Goal: Information Seeking & Learning: Learn about a topic

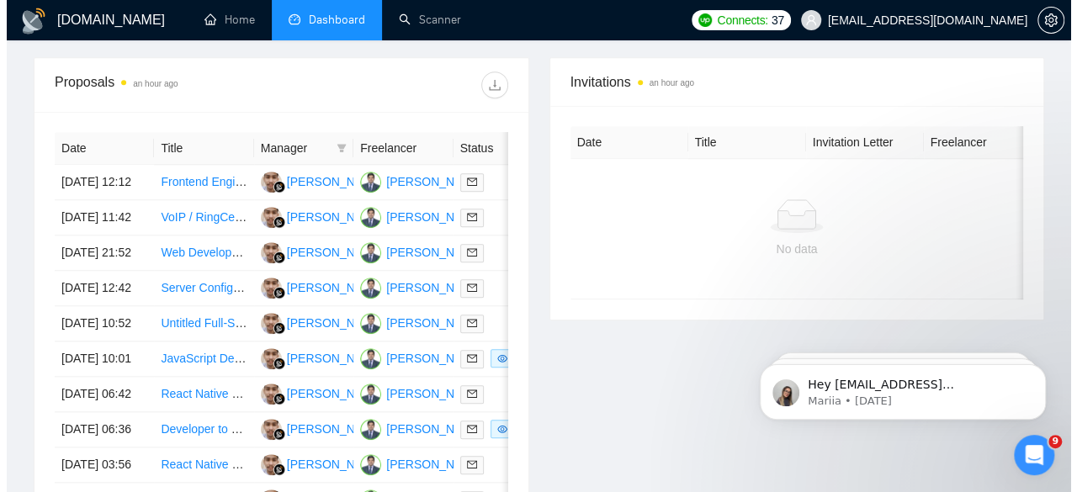
scroll to position [590, 0]
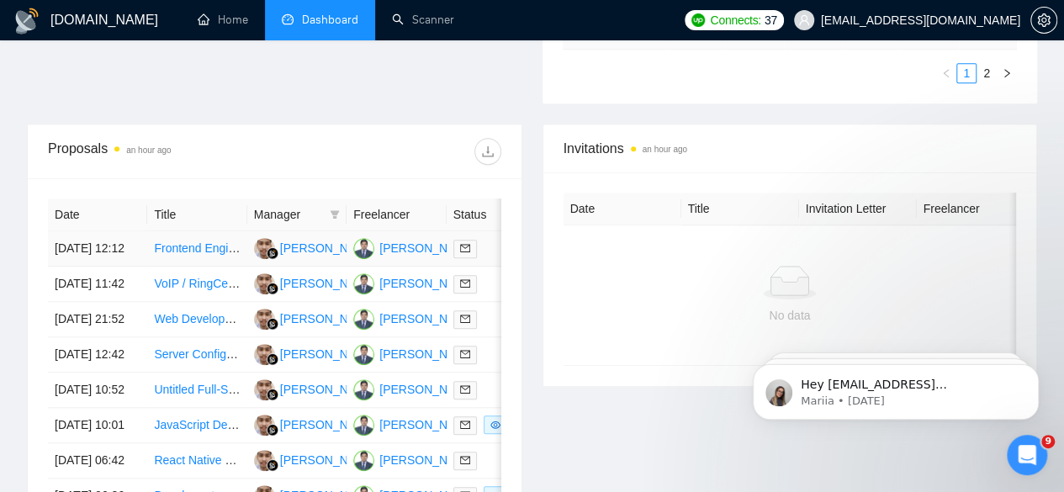
click at [91, 231] on td "[DATE] 12:12" at bounding box center [97, 248] width 99 height 35
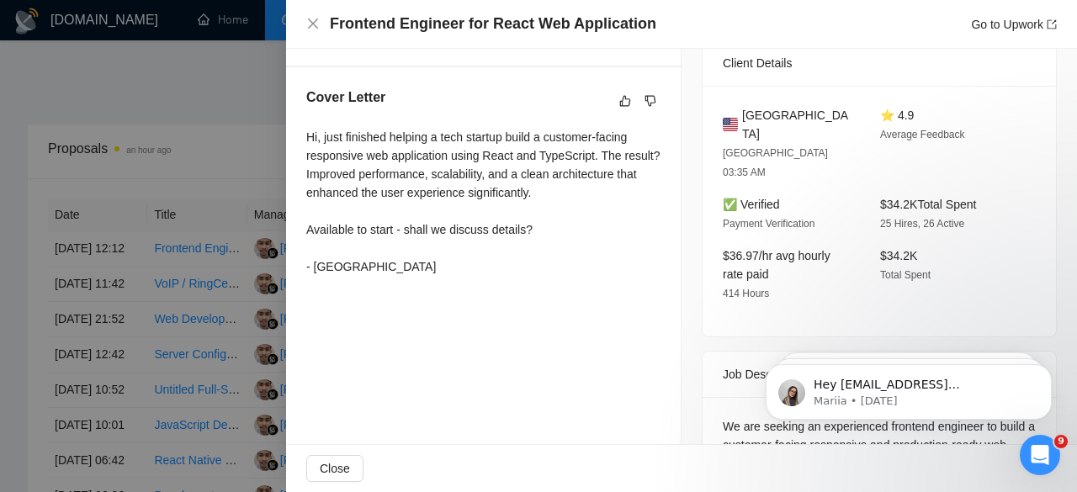
scroll to position [515, 0]
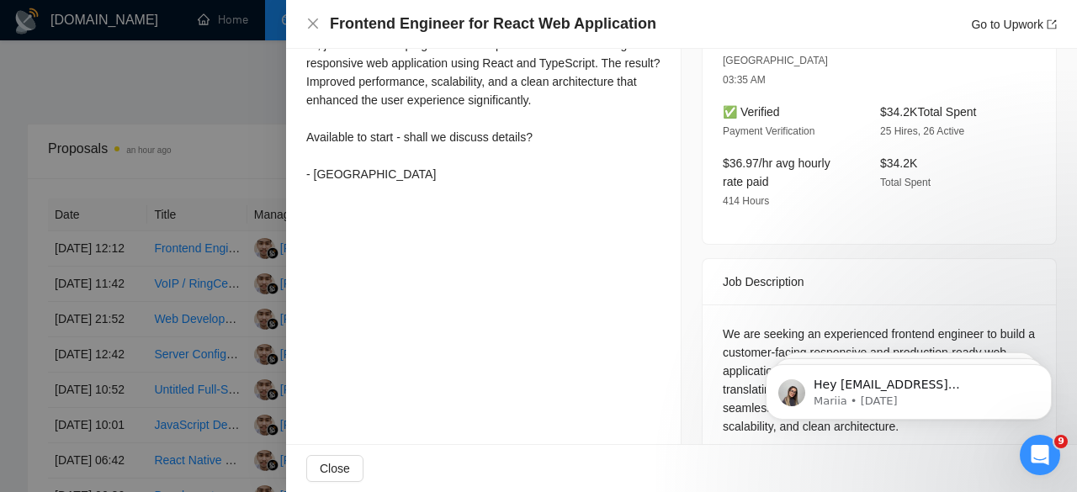
drag, startPoint x: 1076, startPoint y: 100, endPoint x: 313, endPoint y: 13, distance: 768.0
click at [82, 282] on div at bounding box center [538, 246] width 1077 height 492
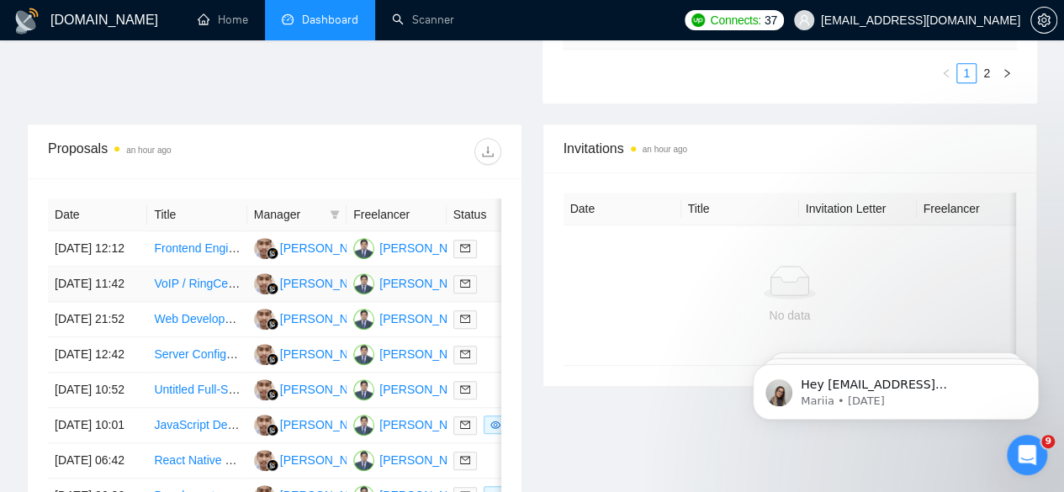
click at [82, 282] on td "[DATE] 11:42" at bounding box center [97, 284] width 99 height 35
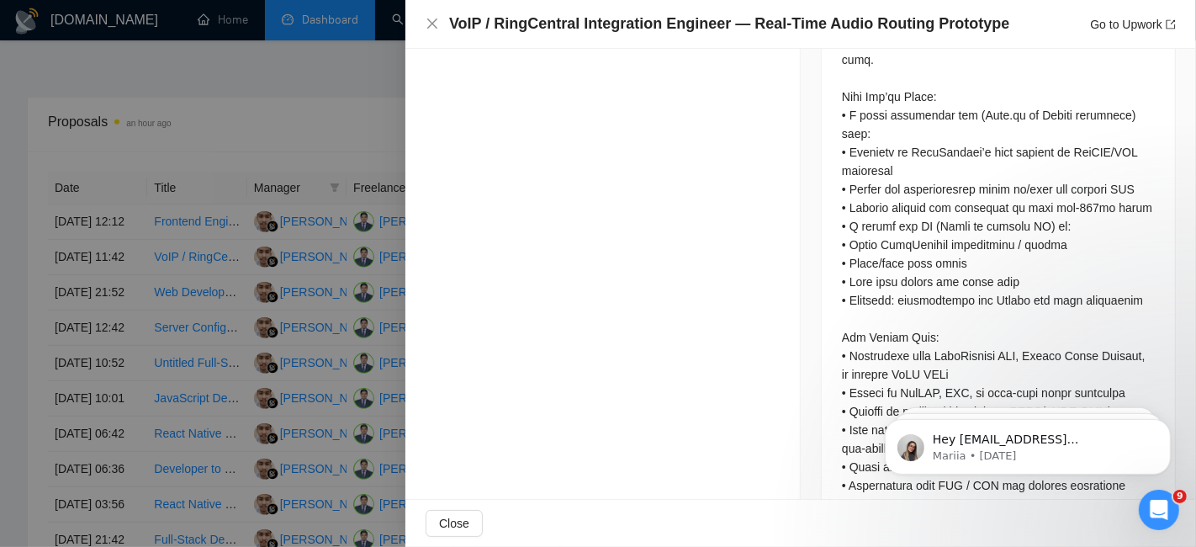
scroll to position [976, 0]
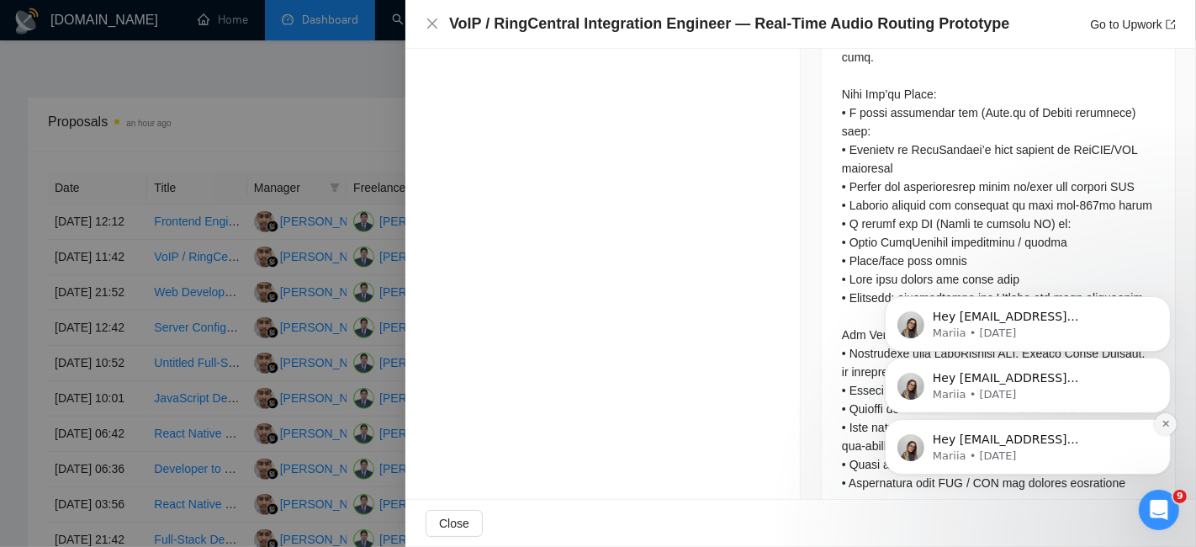
click at [1063, 419] on icon "Dismiss notification" at bounding box center [1165, 422] width 9 height 9
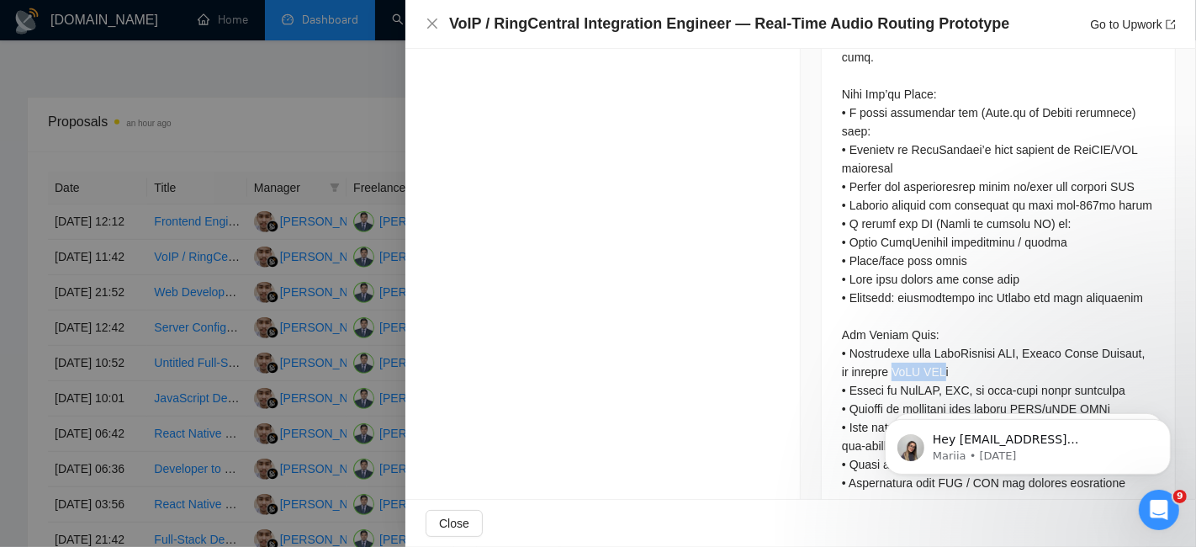
drag, startPoint x: 872, startPoint y: 326, endPoint x: 920, endPoint y: 325, distance: 48.8
click at [920, 325] on div at bounding box center [998, 168] width 313 height 648
copy div "VoIP SDK"
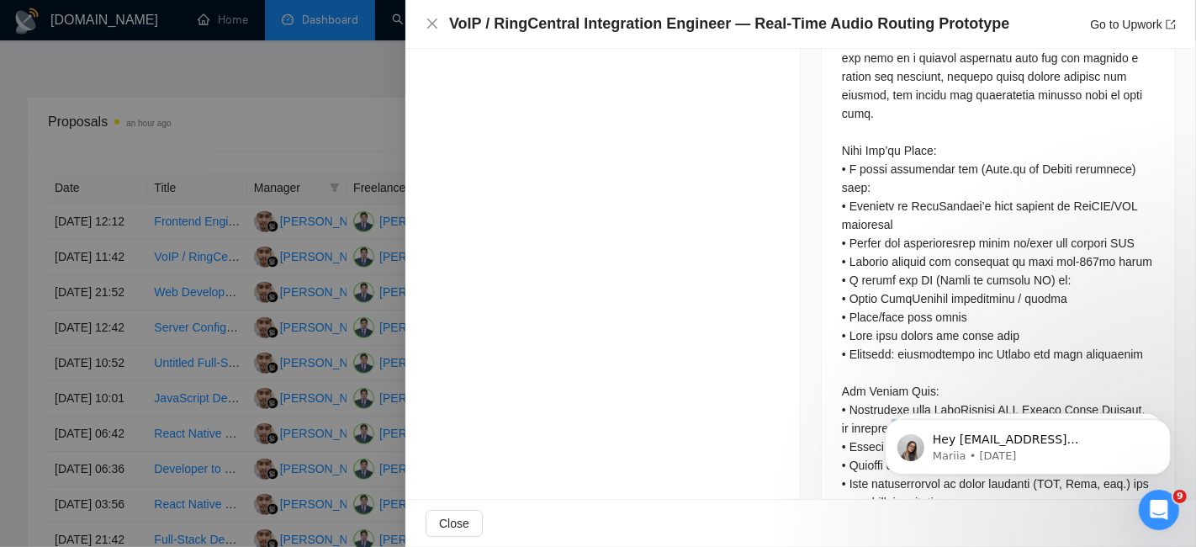
scroll to position [913, 0]
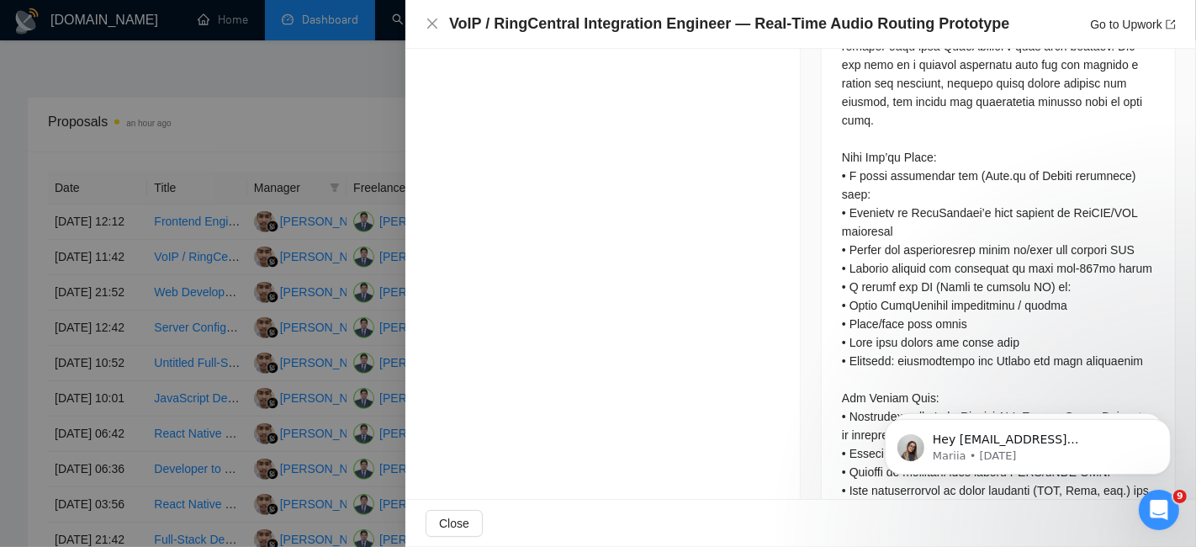
click at [1063, 172] on div at bounding box center [998, 231] width 313 height 648
copy div "WebRTC"
click at [0, 181] on div at bounding box center [598, 273] width 1196 height 547
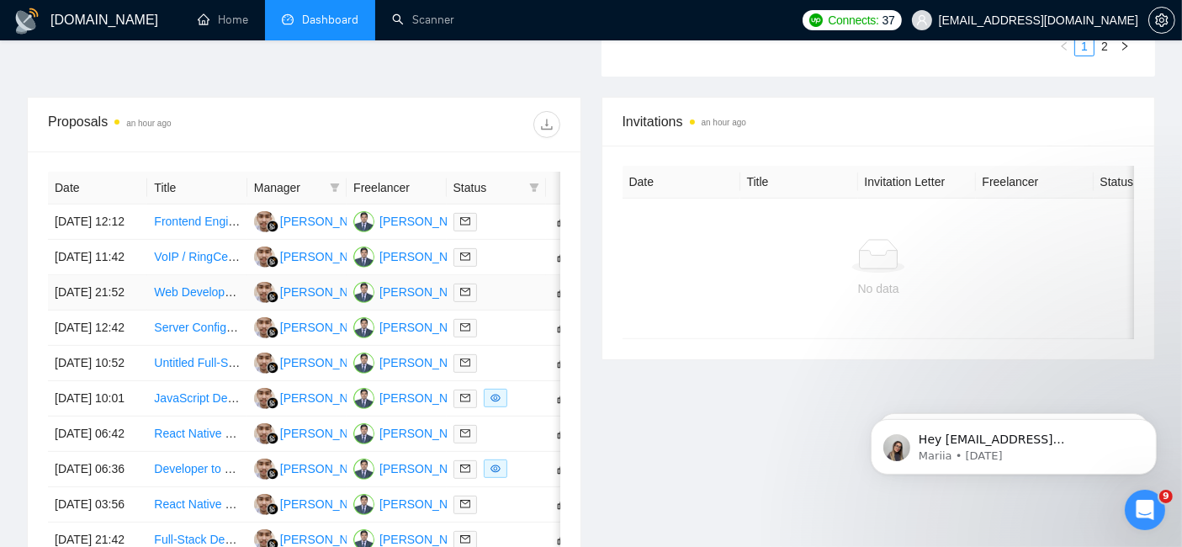
click at [82, 310] on td "[DATE] 21:52" at bounding box center [97, 292] width 99 height 35
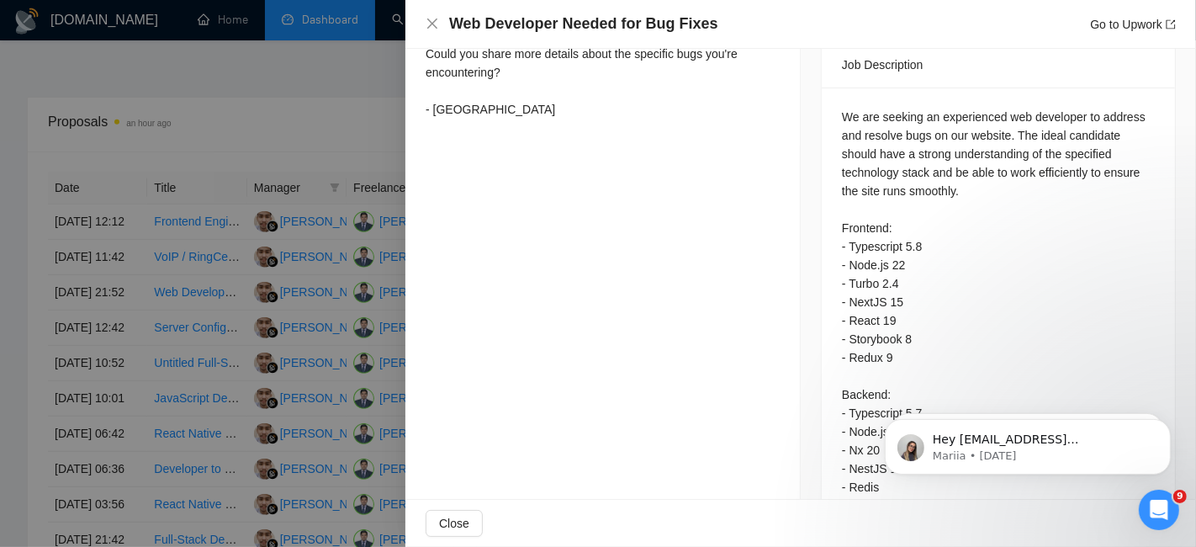
scroll to position [708, 0]
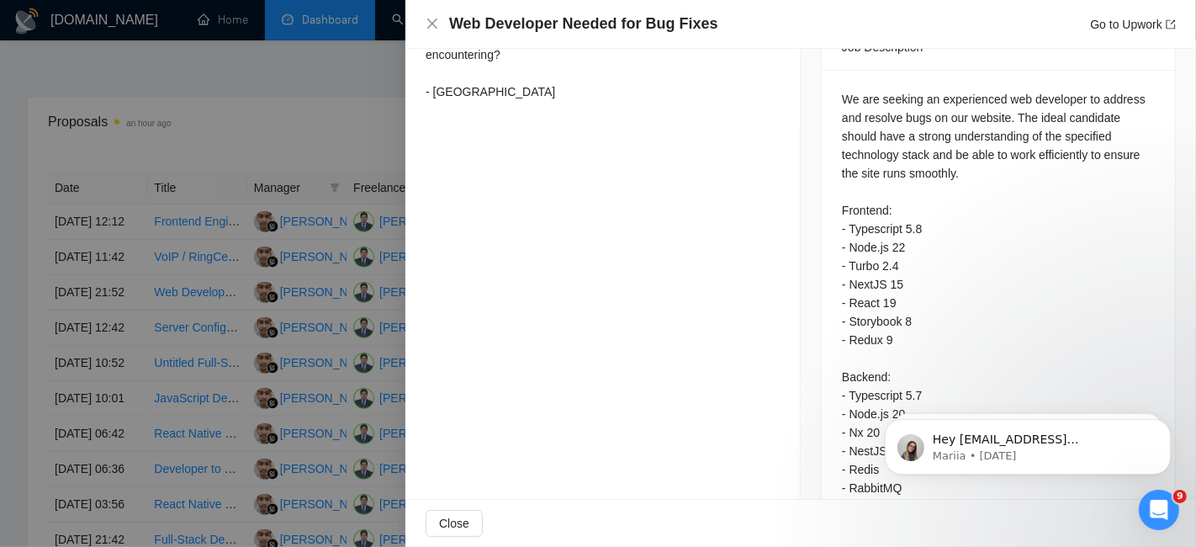
click at [68, 325] on div at bounding box center [598, 273] width 1196 height 547
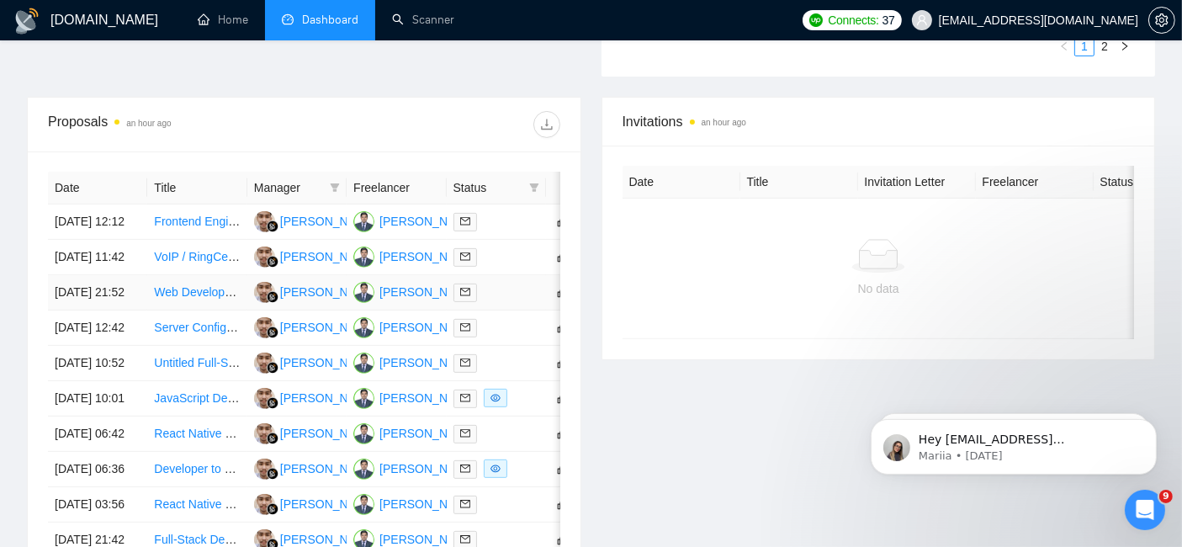
click at [68, 310] on td "[DATE] 21:52" at bounding box center [97, 292] width 99 height 35
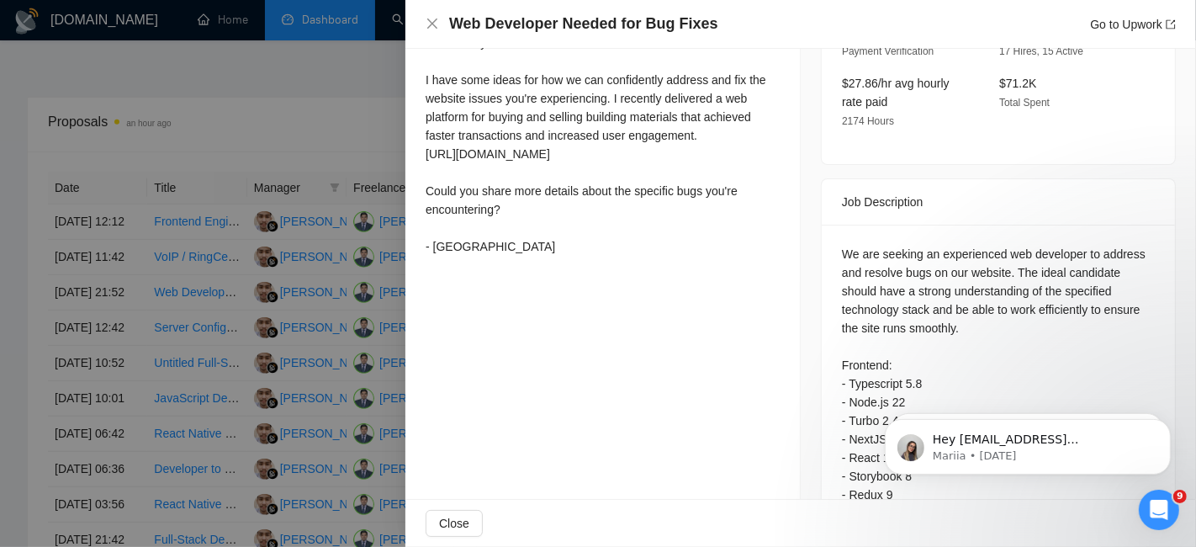
scroll to position [672, 0]
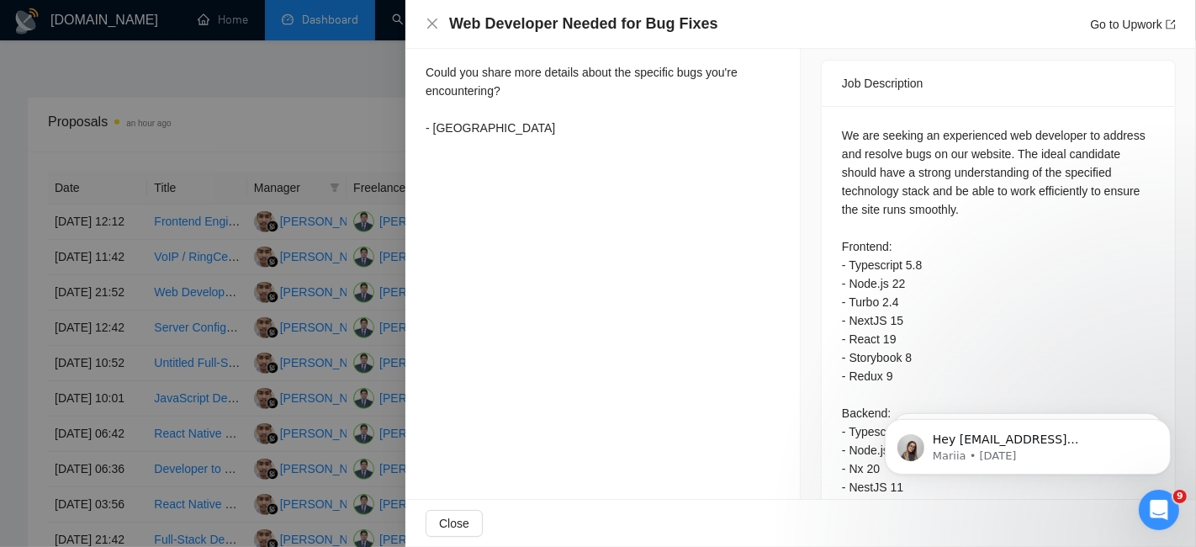
click at [66, 391] on div at bounding box center [598, 273] width 1196 height 547
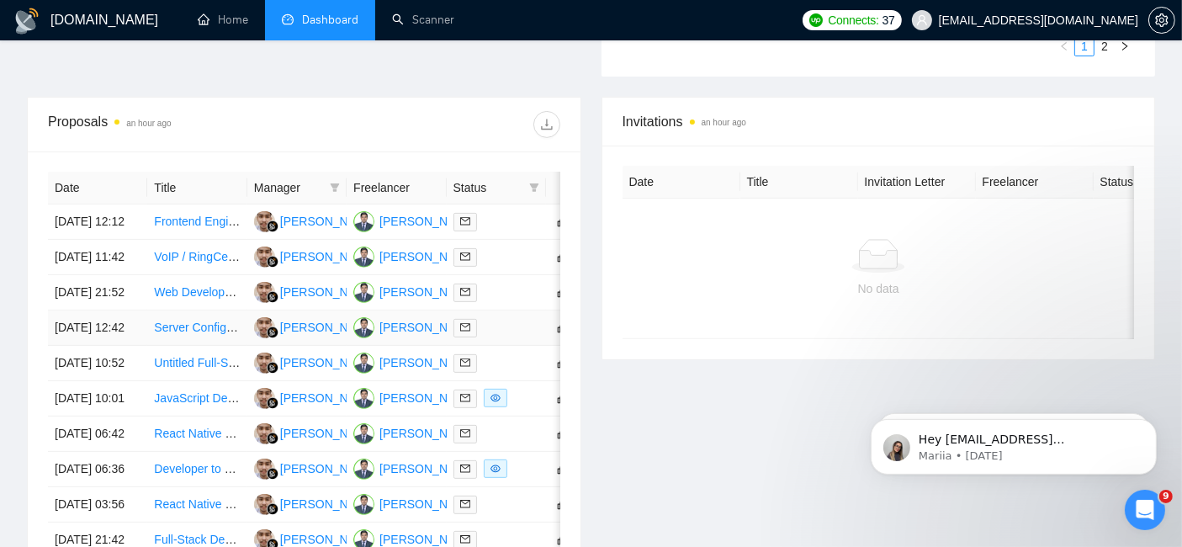
click at [77, 346] on td "[DATE] 12:42" at bounding box center [97, 327] width 99 height 35
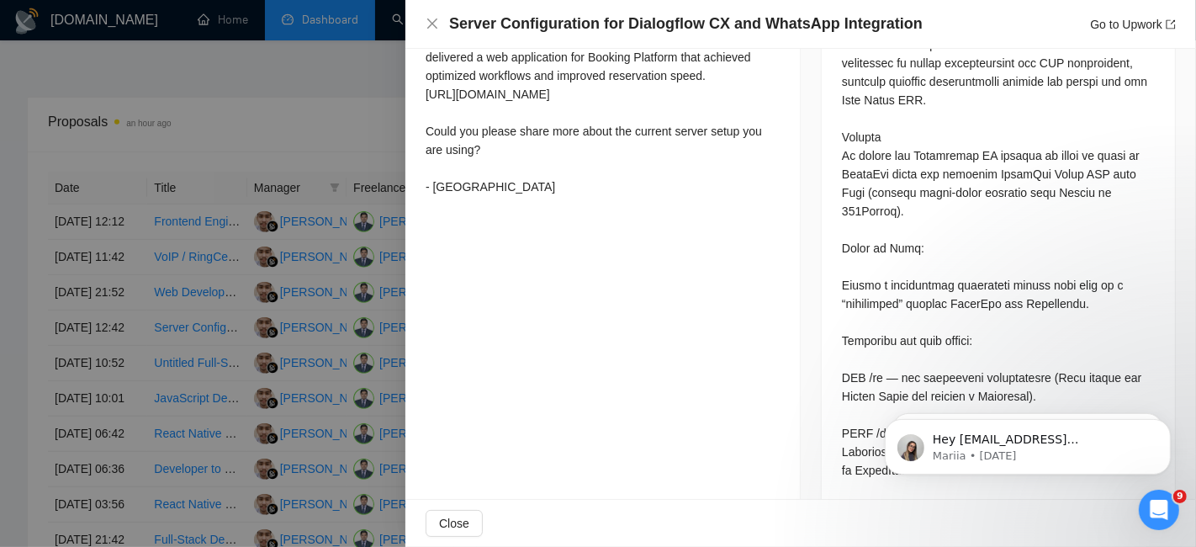
scroll to position [740, 0]
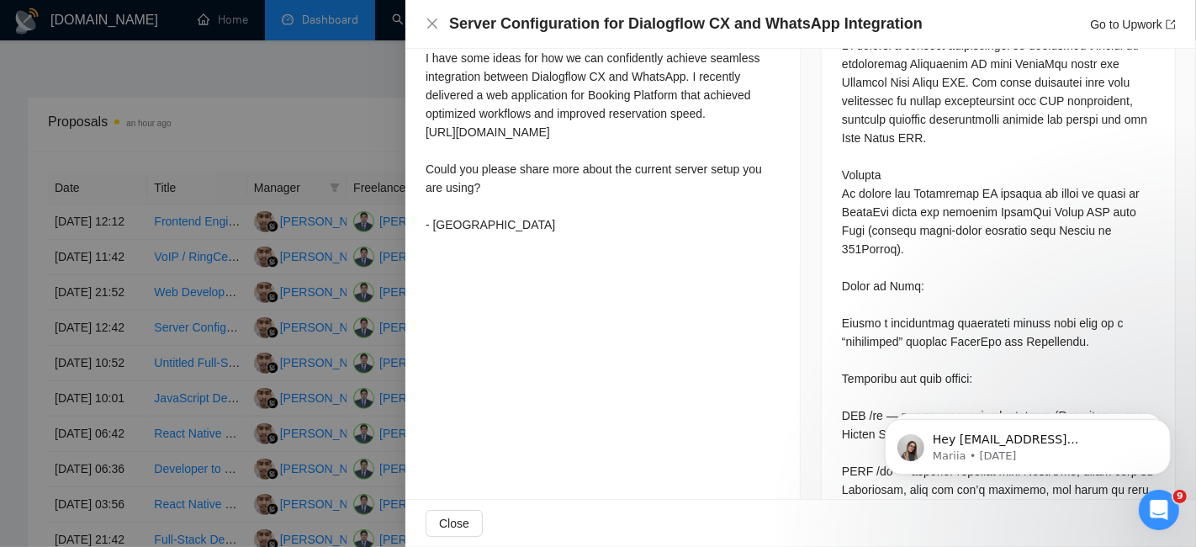
click at [79, 384] on div at bounding box center [598, 273] width 1196 height 547
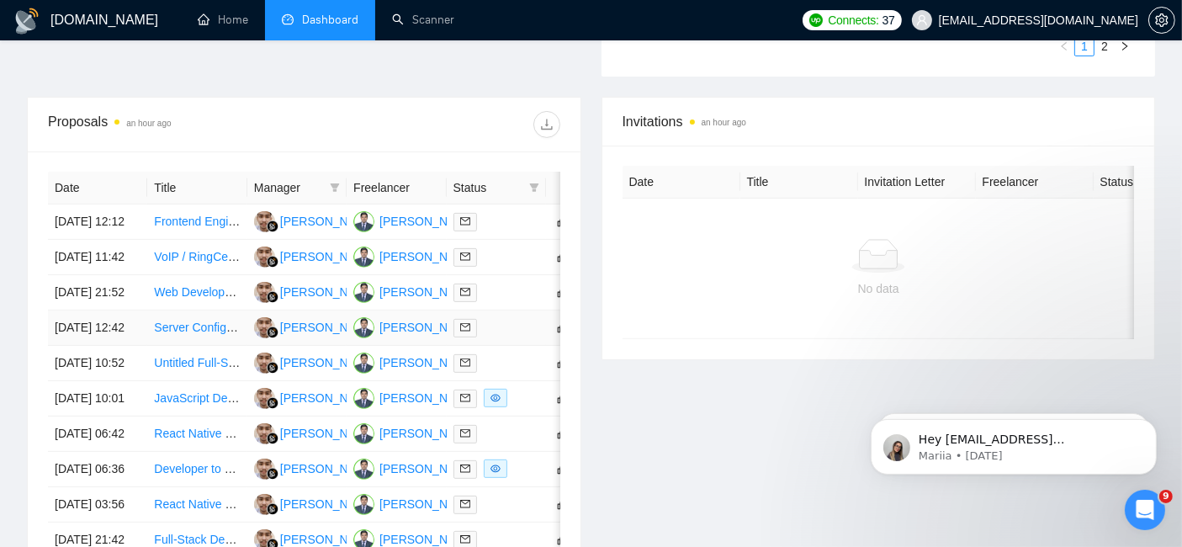
click at [73, 346] on td "[DATE] 12:42" at bounding box center [97, 327] width 99 height 35
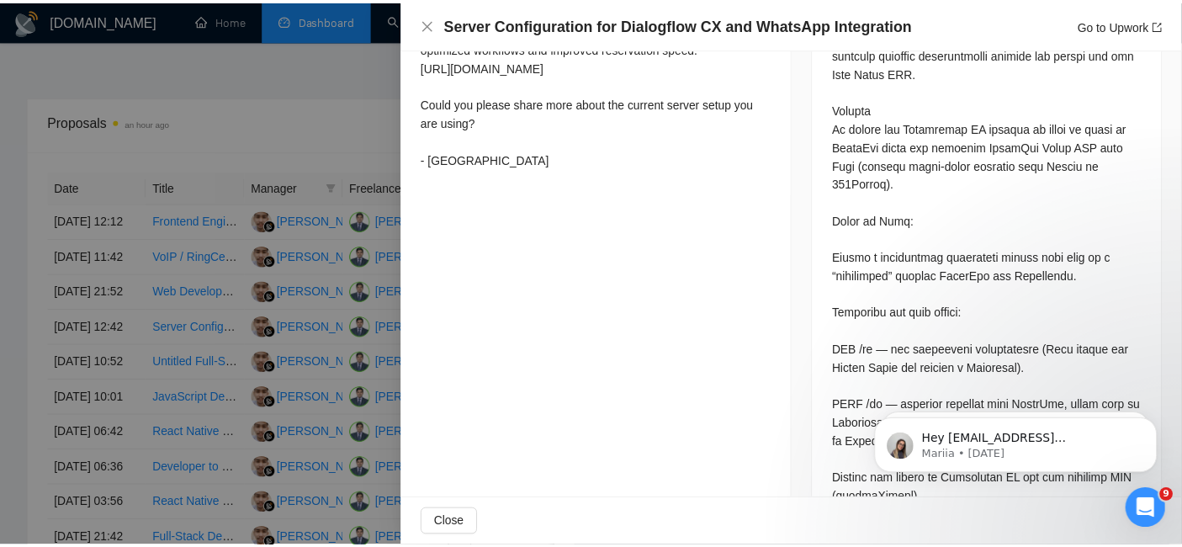
scroll to position [908, 0]
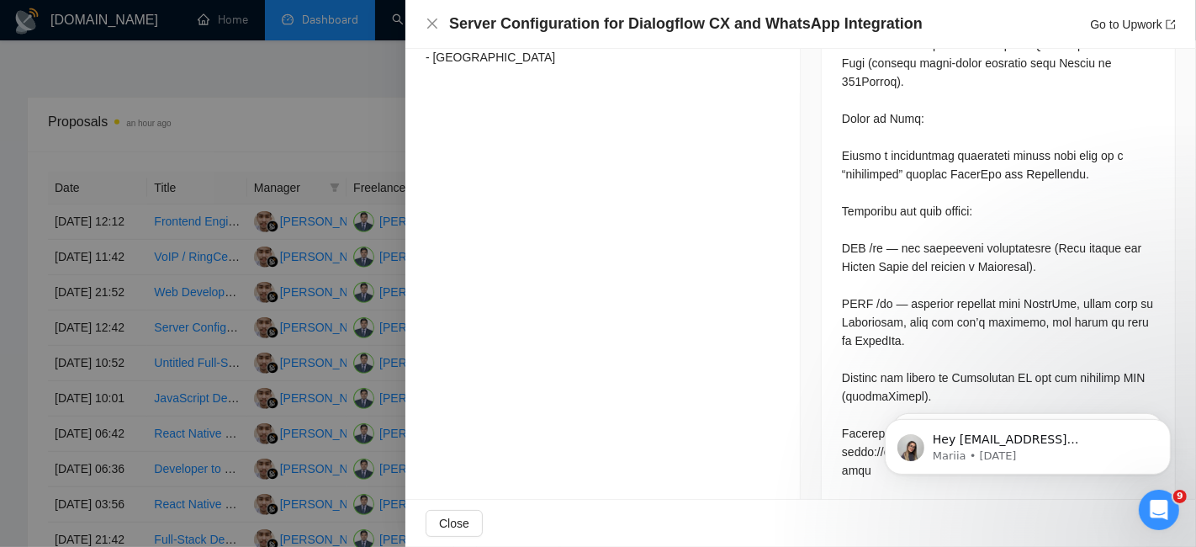
click at [77, 439] on div at bounding box center [598, 273] width 1196 height 547
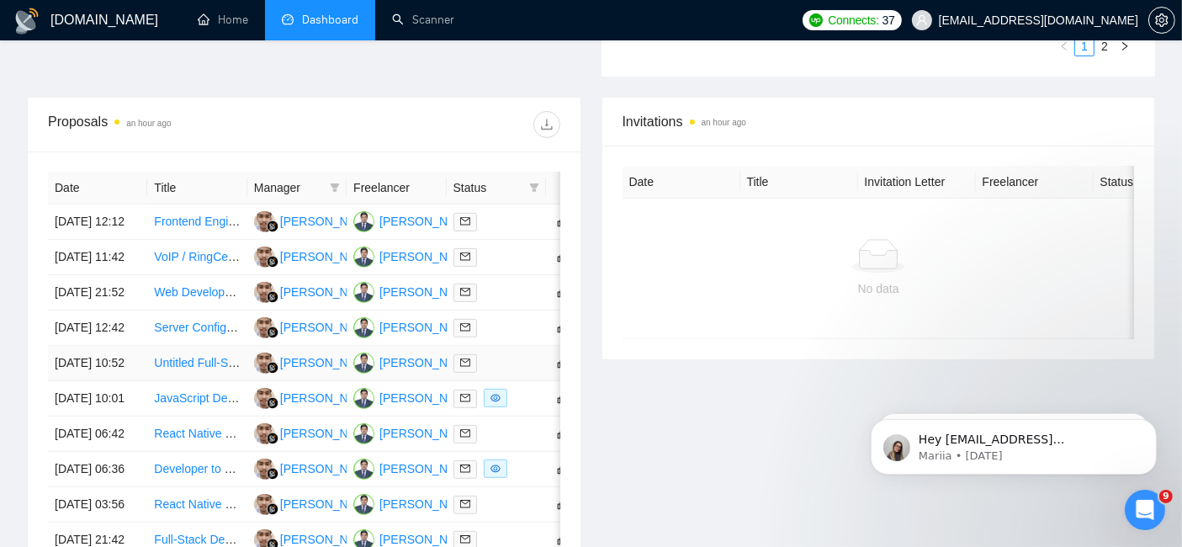
click at [73, 381] on td "[DATE] 10:52" at bounding box center [97, 363] width 99 height 35
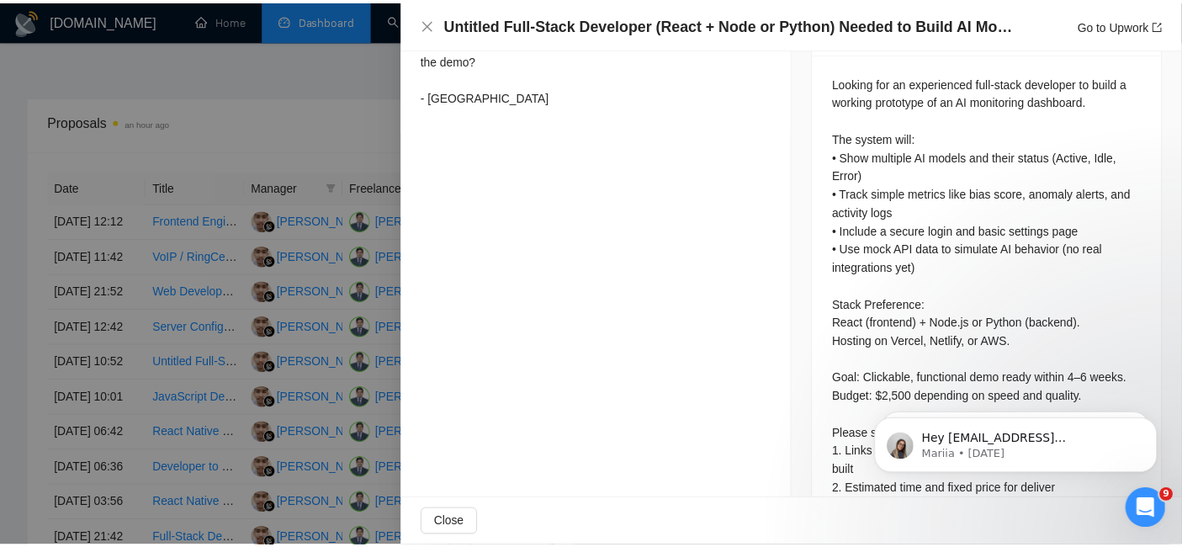
scroll to position [729, 0]
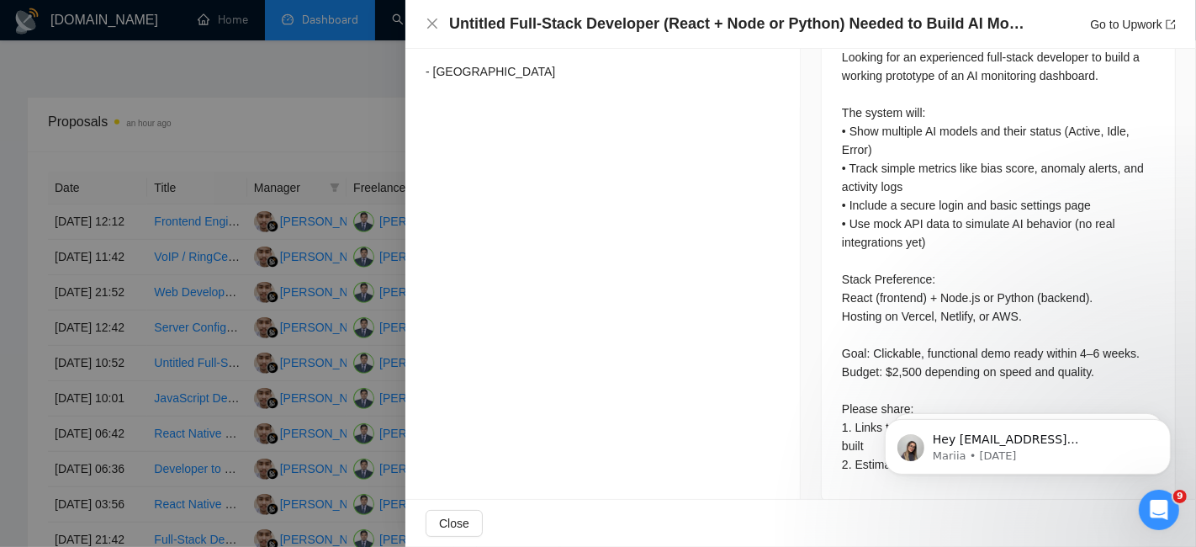
click at [91, 491] on div at bounding box center [598, 273] width 1196 height 547
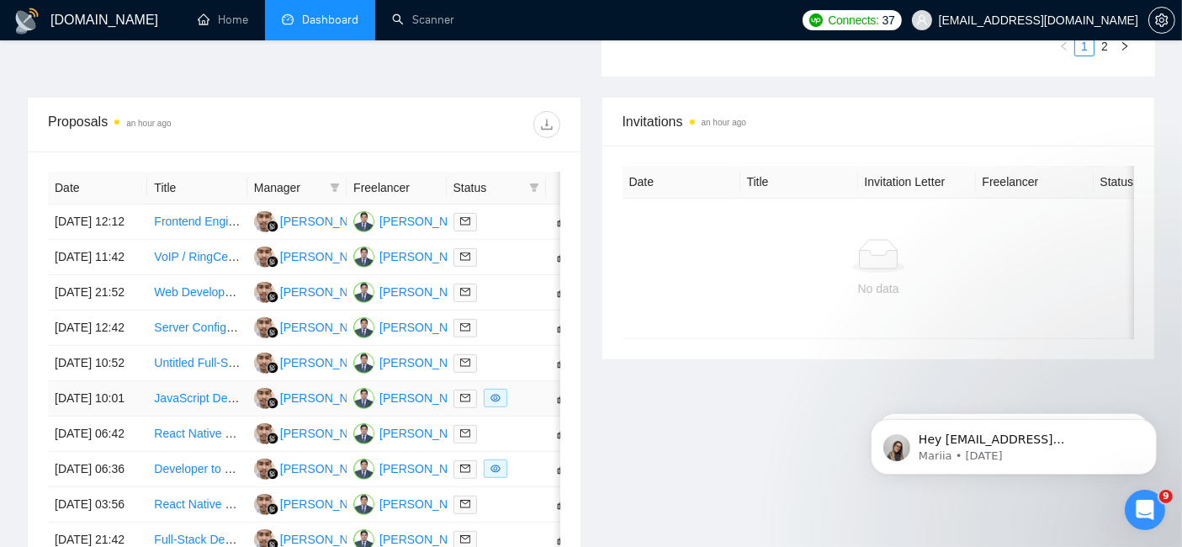
click at [77, 416] on td "[DATE] 10:01" at bounding box center [97, 398] width 99 height 35
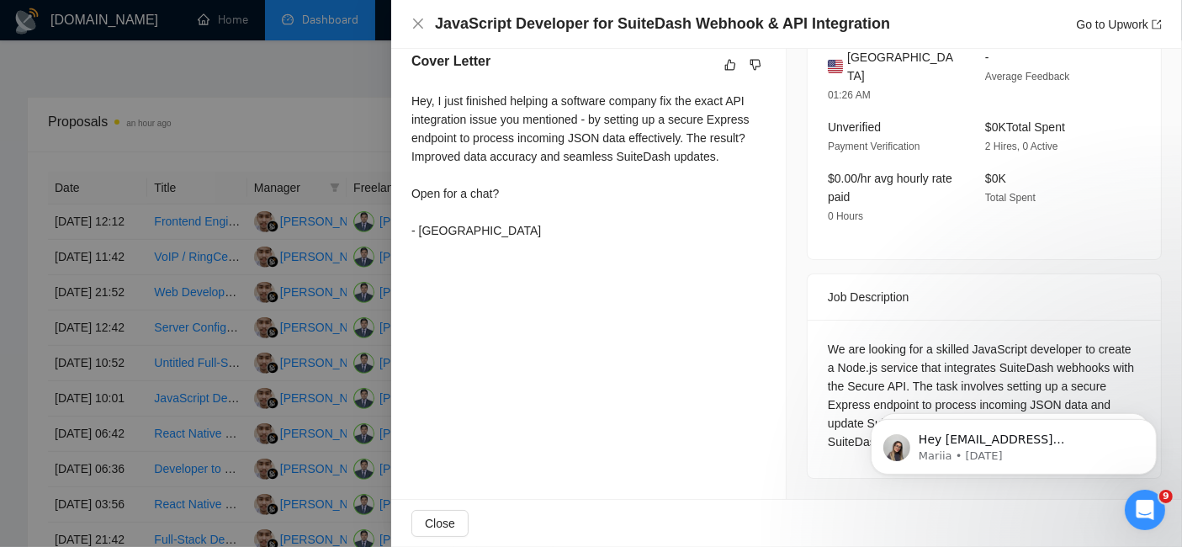
scroll to position [436, 0]
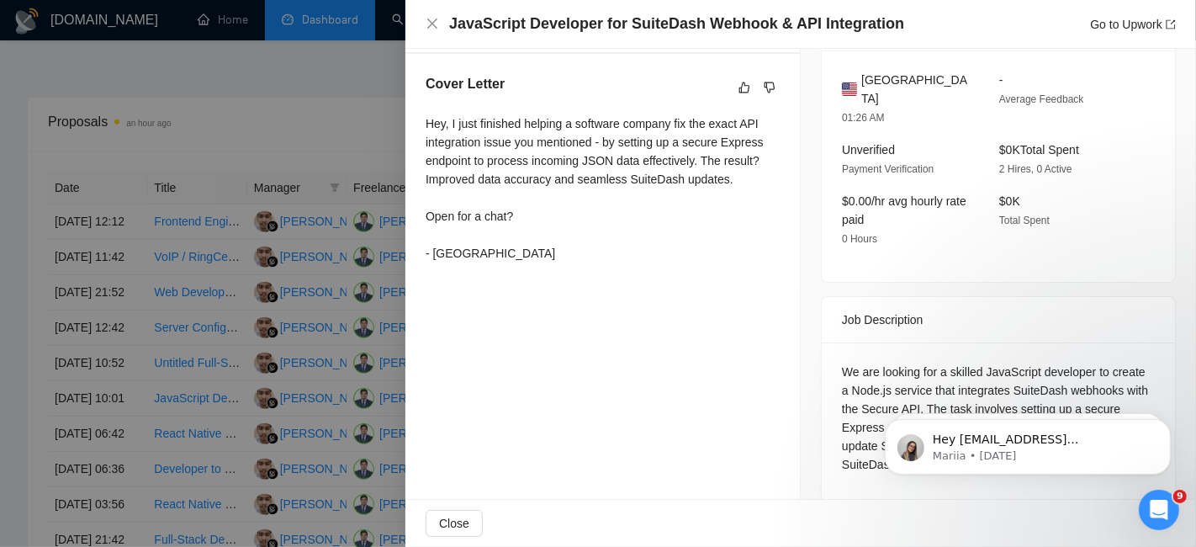
click at [453, 263] on div "Hey, I just finished helping a software company fix the exact API integration i…" at bounding box center [603, 191] width 354 height 155
click at [338, 111] on div at bounding box center [598, 273] width 1196 height 547
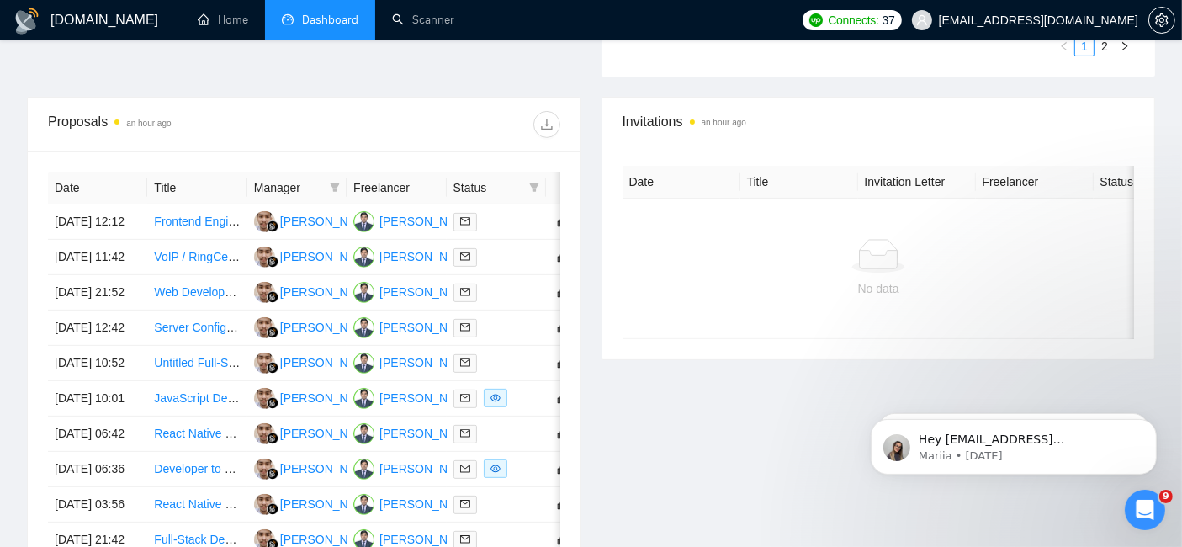
scroll to position [610, 0]
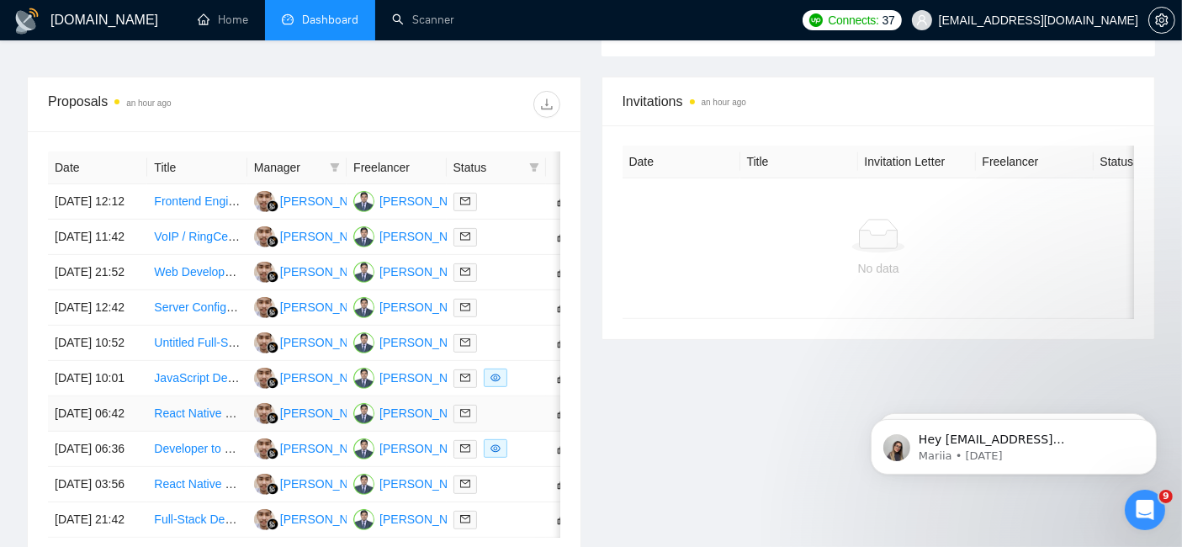
click at [69, 432] on td "[DATE] 06:42" at bounding box center [97, 413] width 99 height 35
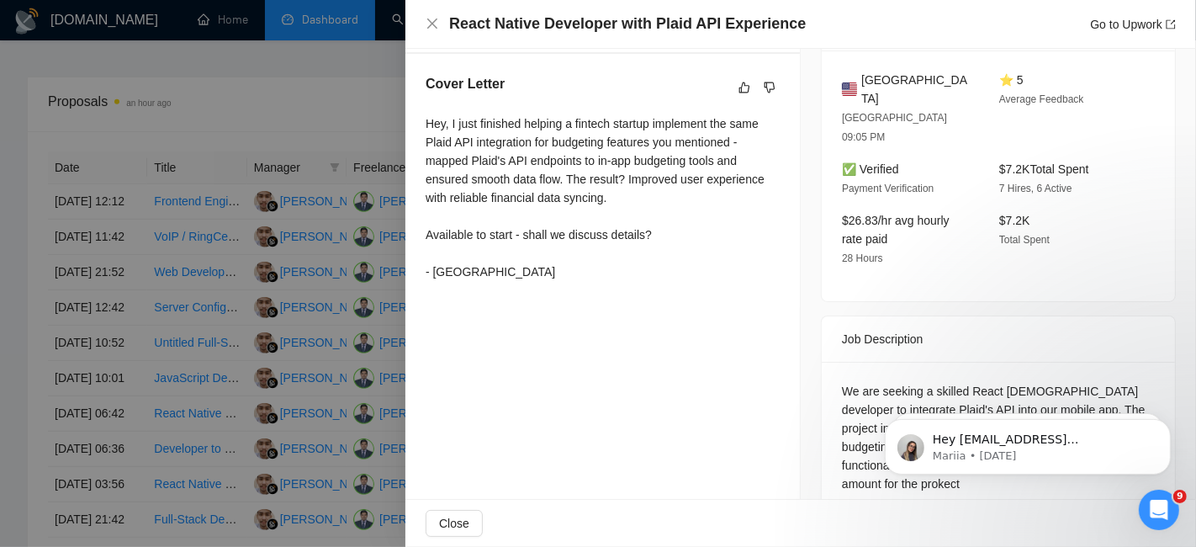
click at [71, 462] on div at bounding box center [598, 273] width 1196 height 547
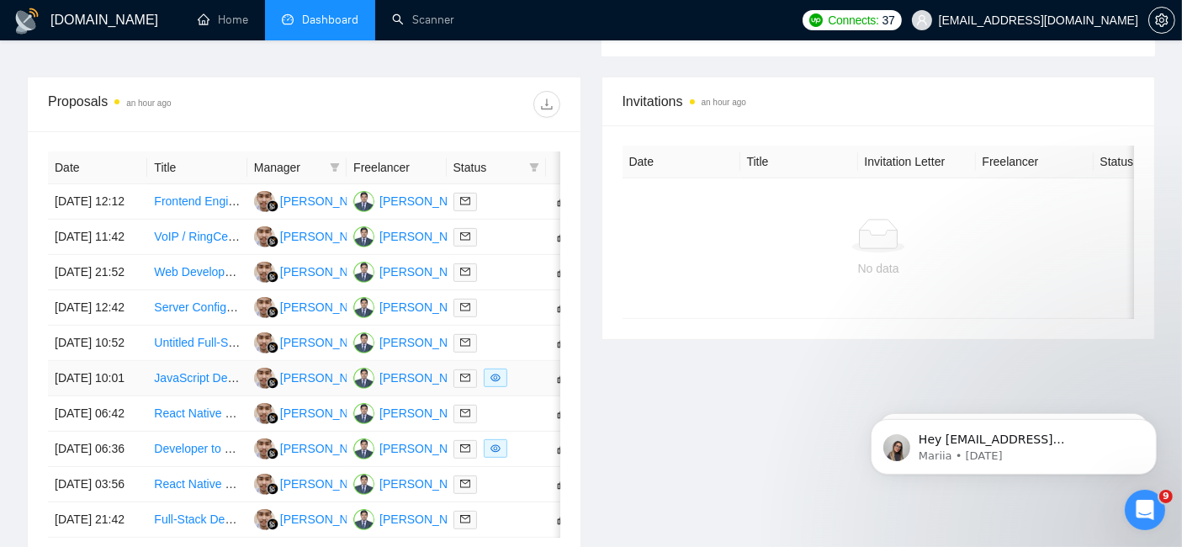
click at [48, 396] on td "[DATE] 10:01" at bounding box center [97, 378] width 99 height 35
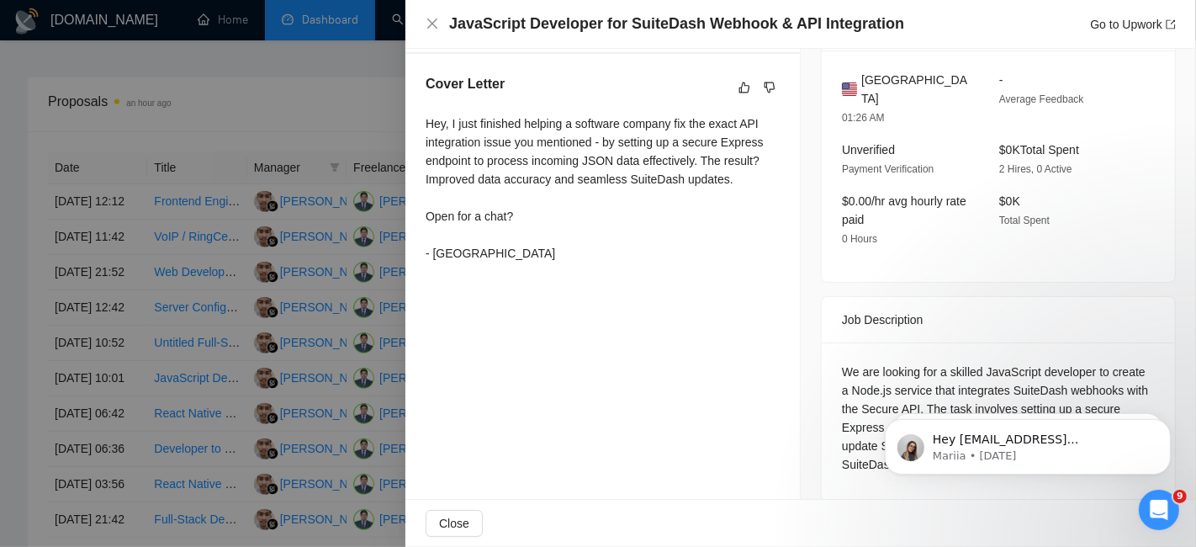
click at [249, 115] on div at bounding box center [598, 273] width 1196 height 547
